Goal: Transaction & Acquisition: Purchase product/service

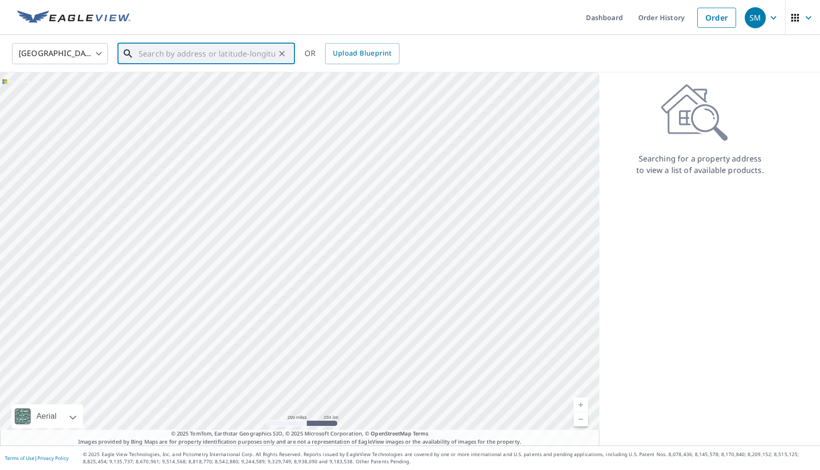
click at [229, 52] on input "text" at bounding box center [207, 53] width 137 height 27
paste input "[STREET_ADDRESS][PERSON_NAME]"
type input "[STREET_ADDRESS][PERSON_NAME]"
click at [434, 49] on div "[GEOGRAPHIC_DATA] [GEOGRAPHIC_DATA] ​ [STREET_ADDRESS][PERSON_NAME] ​ Match not…" at bounding box center [407, 53] width 804 height 23
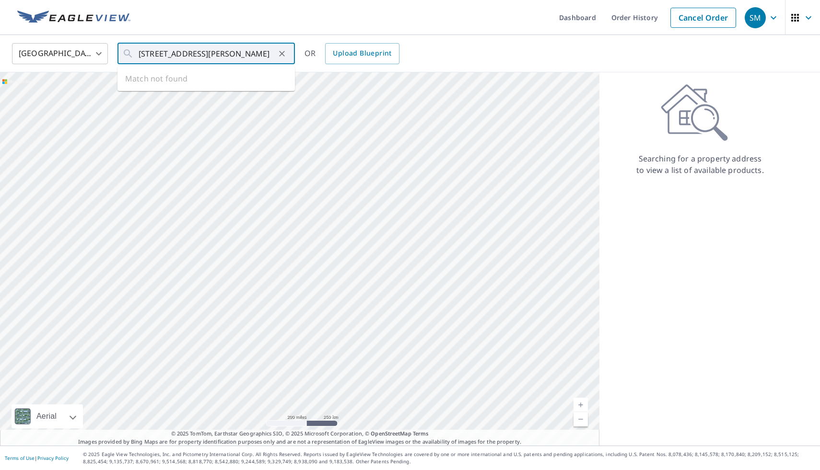
scroll to position [0, 0]
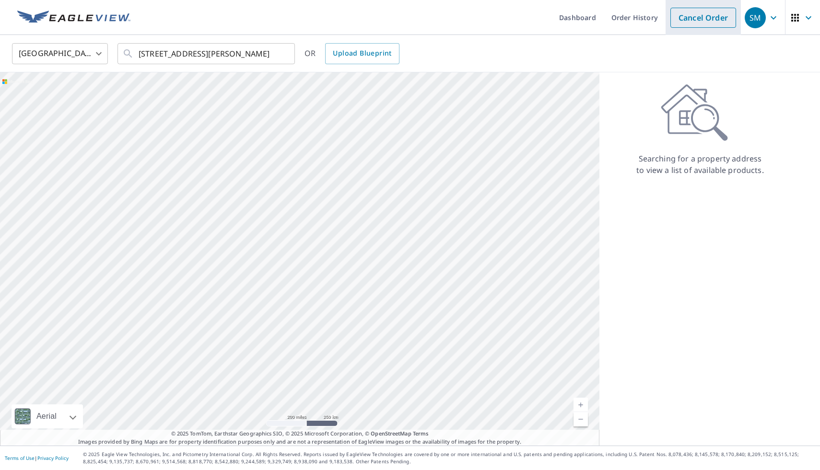
click at [685, 11] on link "Cancel Order" at bounding box center [703, 18] width 66 height 20
click at [723, 17] on link "Order" at bounding box center [716, 18] width 39 height 20
click at [717, 20] on link "Order" at bounding box center [716, 18] width 39 height 20
click at [434, 217] on div at bounding box center [299, 259] width 599 height 374
click at [716, 21] on link "Order" at bounding box center [716, 18] width 39 height 20
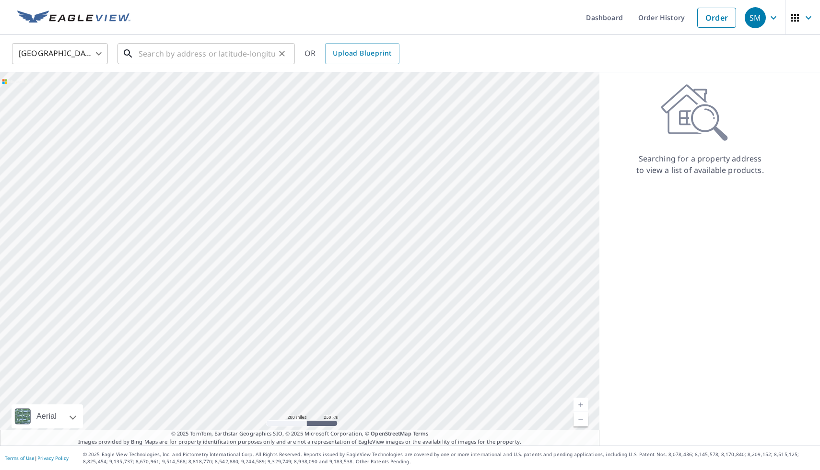
click at [199, 49] on input "text" at bounding box center [207, 53] width 137 height 27
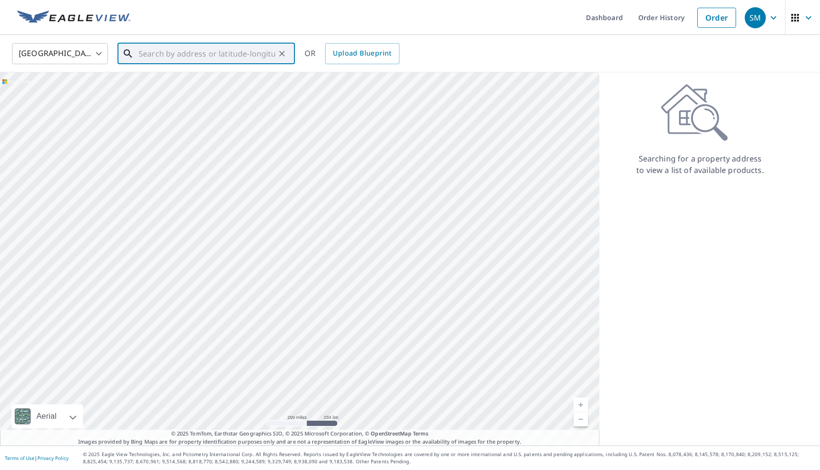
paste input "[STREET_ADDRESS][PERSON_NAME]"
type input "[STREET_ADDRESS][PERSON_NAME]"
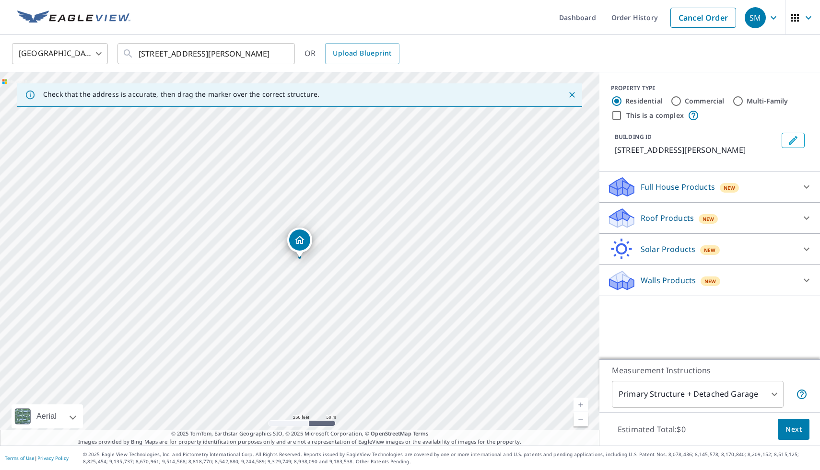
click at [666, 221] on p "Roof Products" at bounding box center [667, 218] width 53 height 12
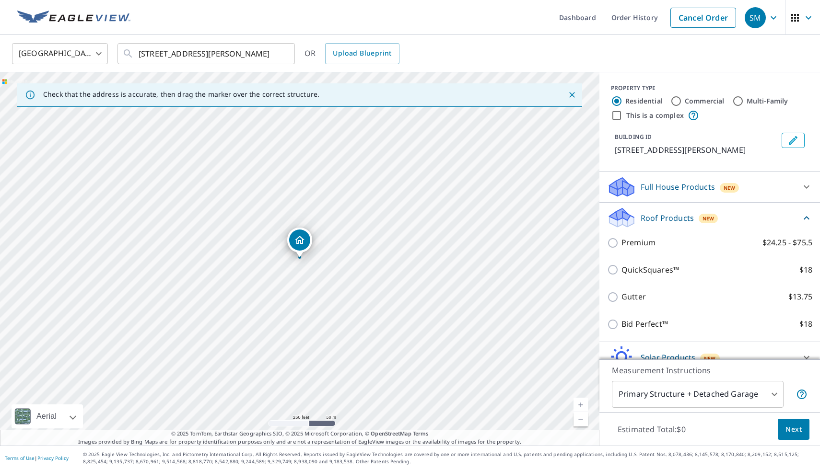
scroll to position [16, 0]
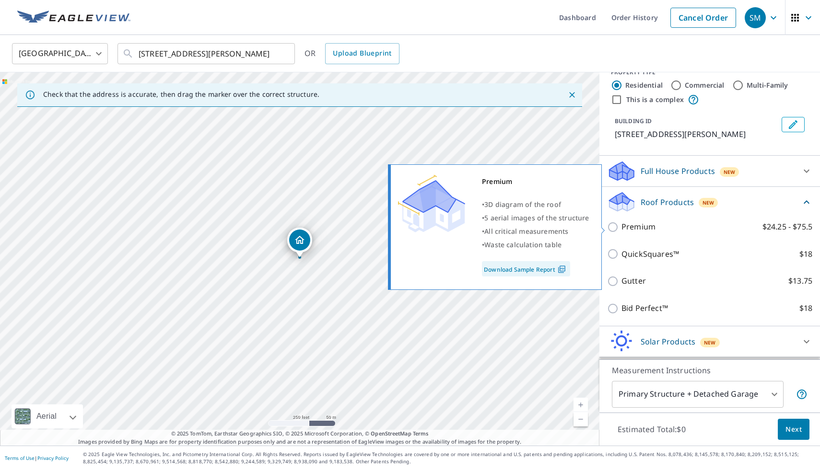
click at [617, 226] on input "Premium $24.25 - $75.5" at bounding box center [614, 228] width 14 height 12
checkbox input "true"
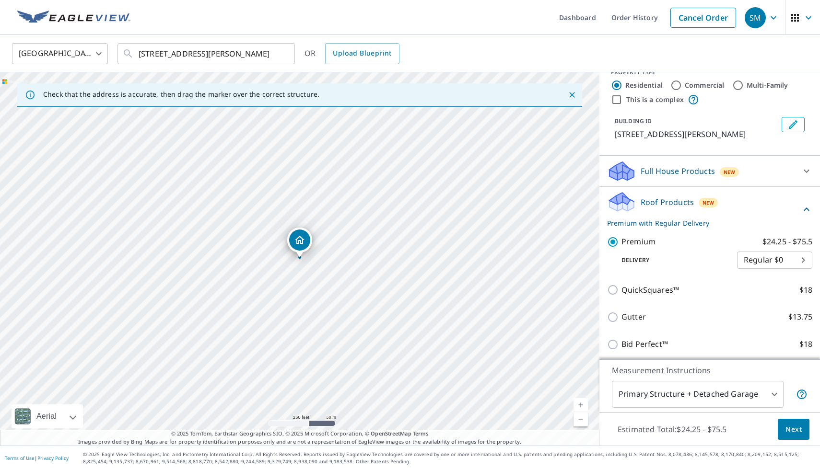
click at [796, 429] on span "Next" at bounding box center [794, 430] width 16 height 12
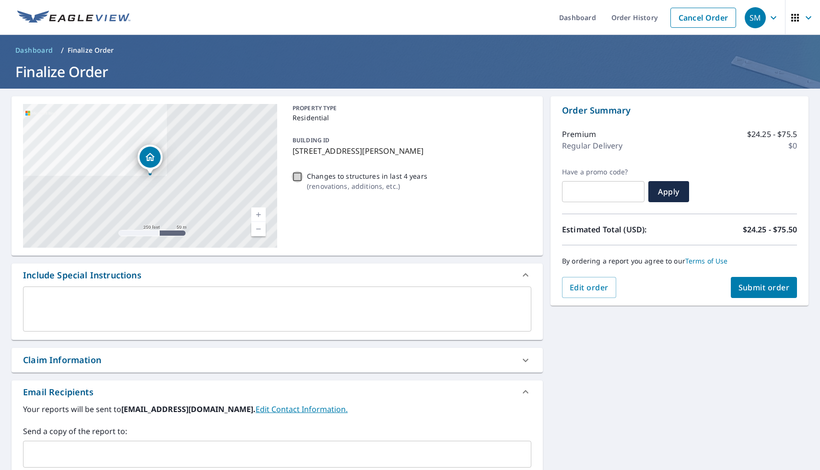
click at [300, 174] on input "Changes to structures in last 4 years ( renovations, additions, etc. )" at bounding box center [298, 177] width 12 height 12
checkbox input "true"
click at [750, 293] on span "Submit order" at bounding box center [764, 287] width 51 height 11
checkbox input "true"
